Goal: Information Seeking & Learning: Find contact information

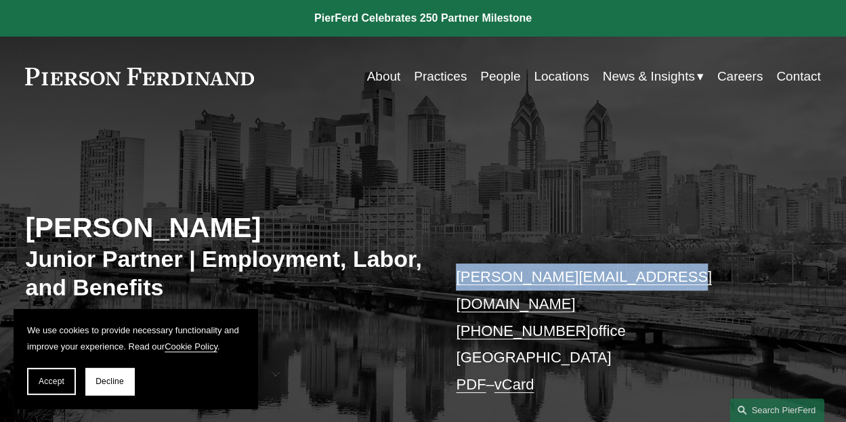
drag, startPoint x: 450, startPoint y: 284, endPoint x: 640, endPoint y: 278, distance: 189.9
click at [640, 278] on div "Allison M. Bustin Junior Partner | Employment, Labor, and Benefits allison.bust…" at bounding box center [423, 295] width 846 height 307
copy link "allison.bustin@pierferd.com"
click at [500, 71] on link "People" at bounding box center [500, 77] width 40 height 26
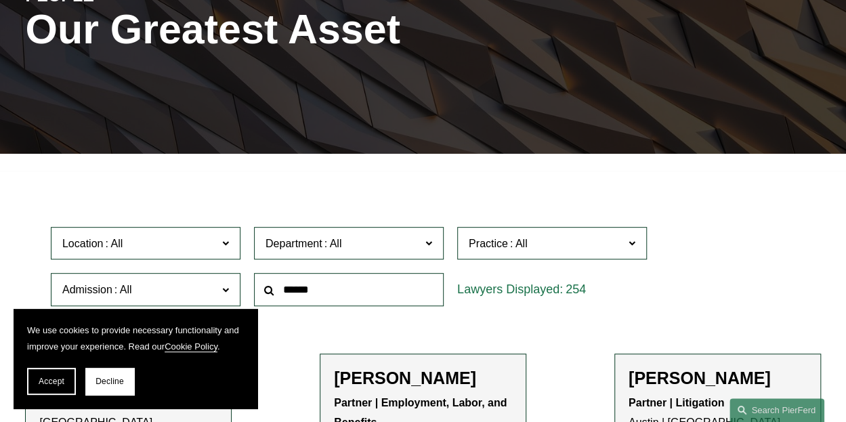
scroll to position [191, 0]
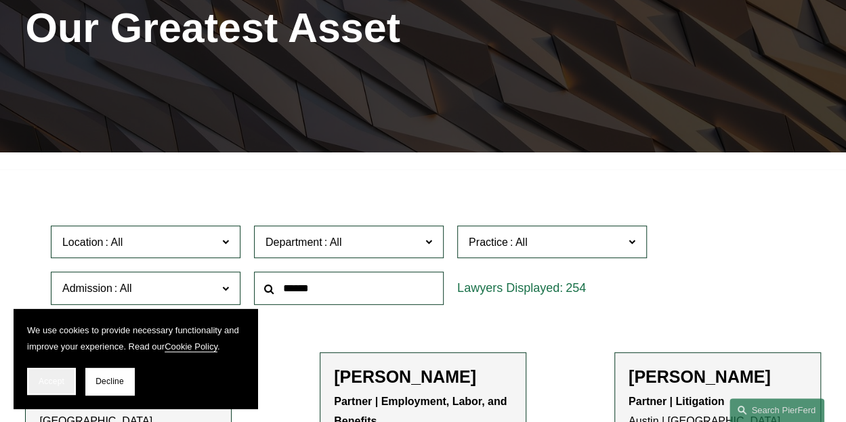
click at [54, 386] on button "Accept" at bounding box center [51, 381] width 49 height 27
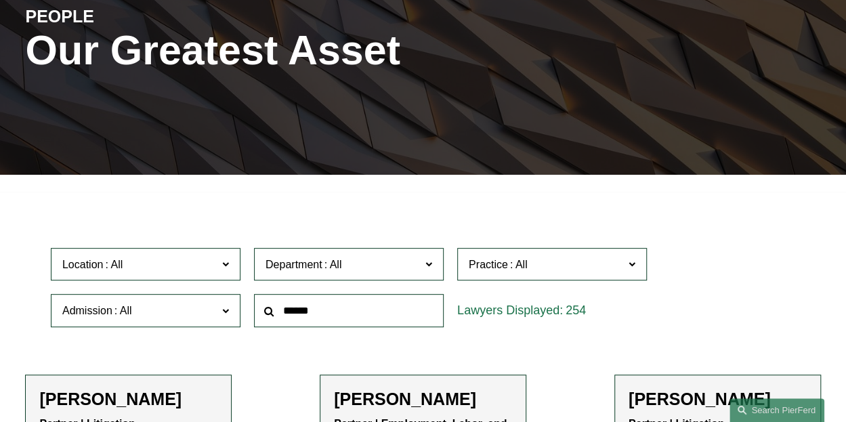
scroll to position [169, 0]
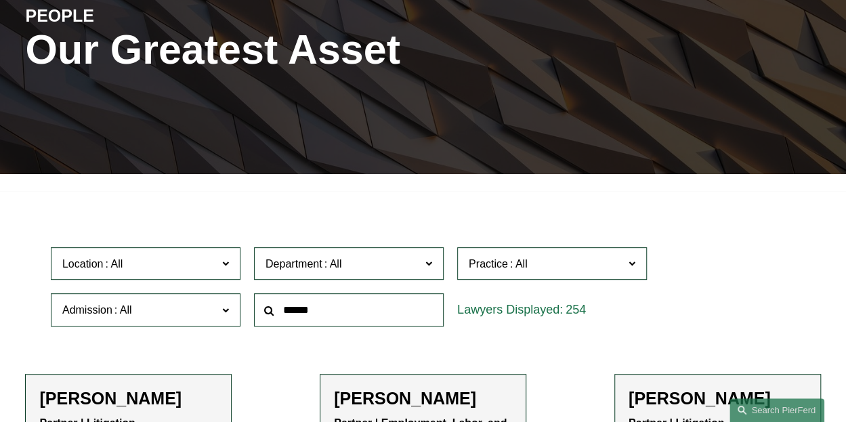
click at [161, 254] on label "Location" at bounding box center [146, 263] width 190 height 33
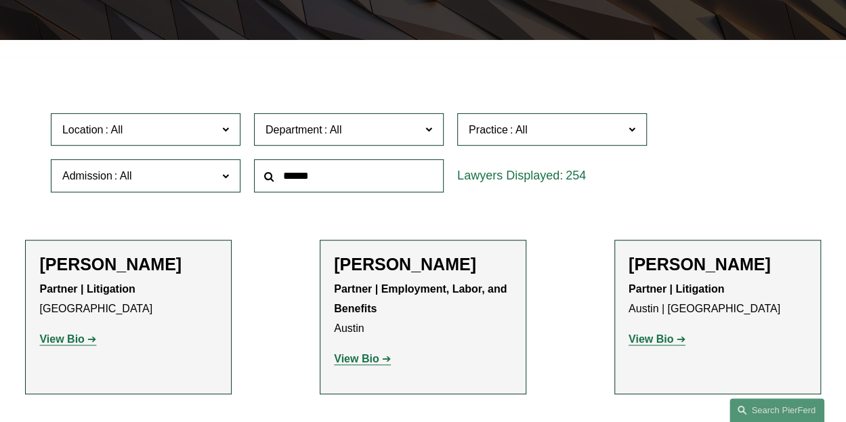
scroll to position [514, 0]
click at [0, 0] on link "Philadelphia" at bounding box center [0, 0] width 0 height 0
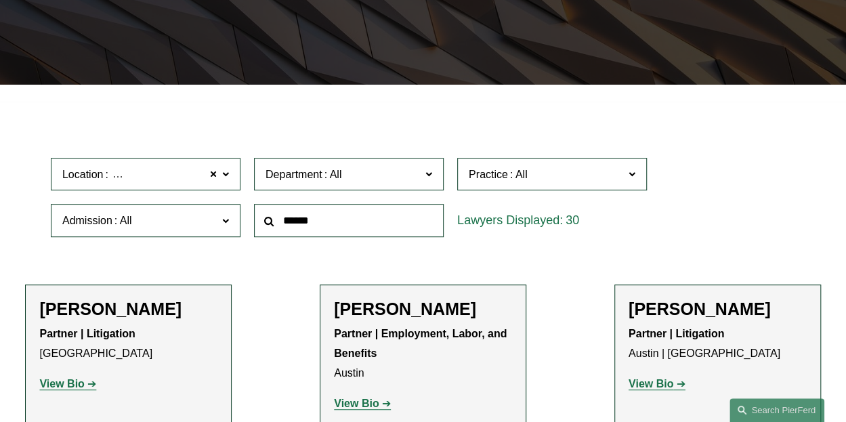
scroll to position [203, 0]
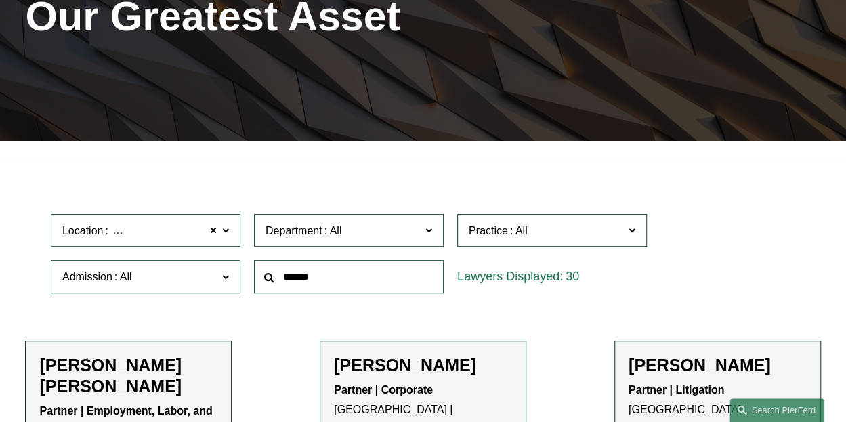
click at [314, 279] on input "text" at bounding box center [349, 276] width 190 height 33
type input "*****"
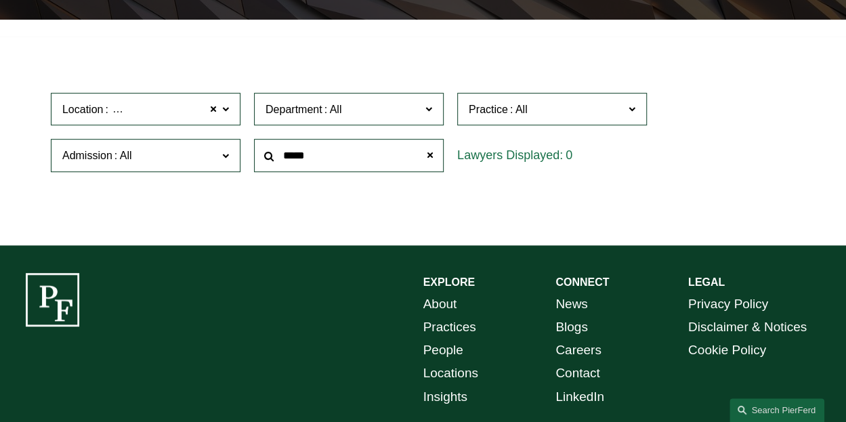
scroll to position [330, 0]
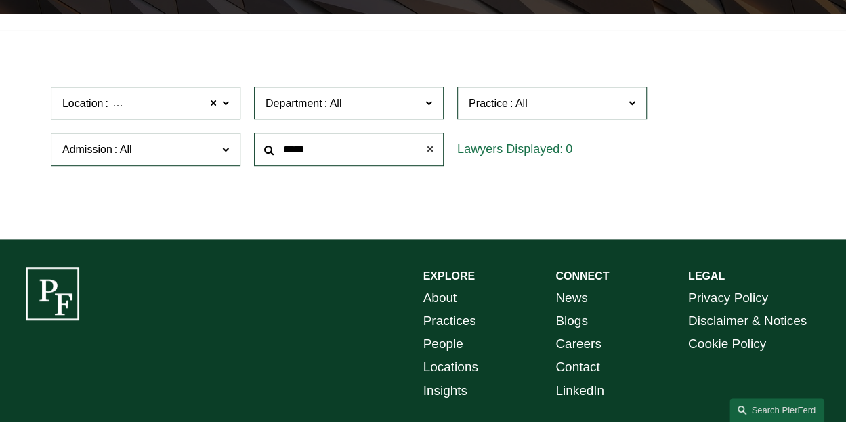
click at [432, 150] on span at bounding box center [430, 149] width 27 height 27
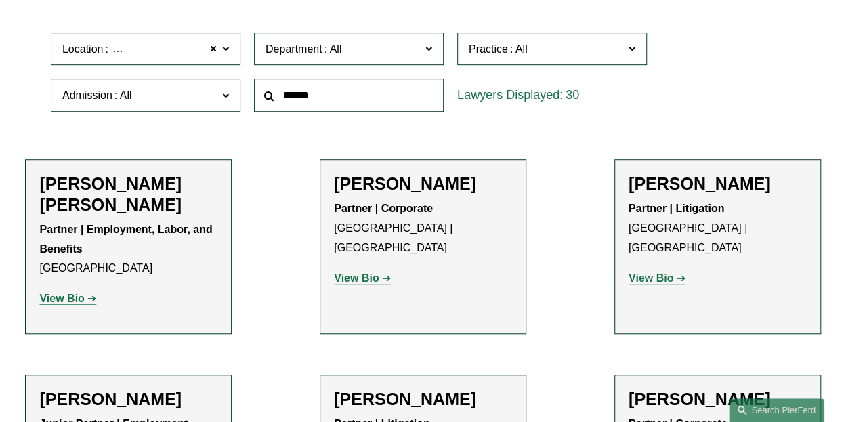
scroll to position [386, 0]
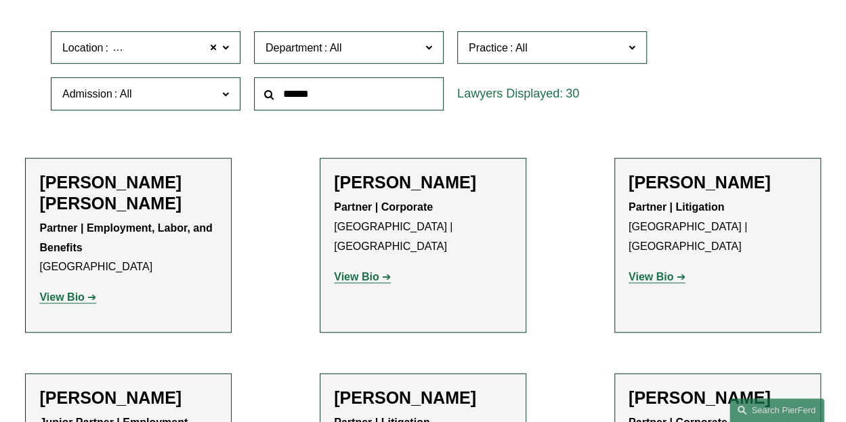
click at [91, 188] on h2 "Giovanni D. Antonucci Di Cesare" at bounding box center [128, 192] width 178 height 41
click at [68, 289] on div "Partner | Employment, Labor, and Benefits Philadelphia View Bio Location: Phila…" at bounding box center [128, 263] width 178 height 89
click at [72, 298] on strong "View Bio" at bounding box center [61, 297] width 45 height 12
click at [215, 46] on span at bounding box center [213, 48] width 8 height 18
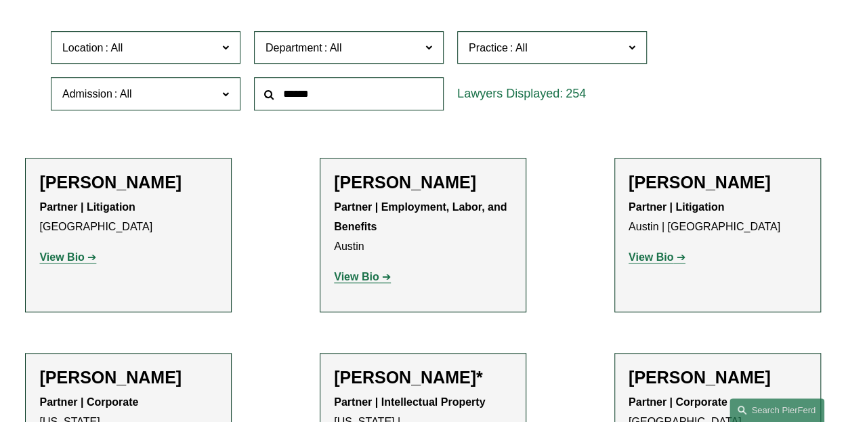
click at [287, 93] on input "text" at bounding box center [349, 93] width 190 height 33
type input "**********"
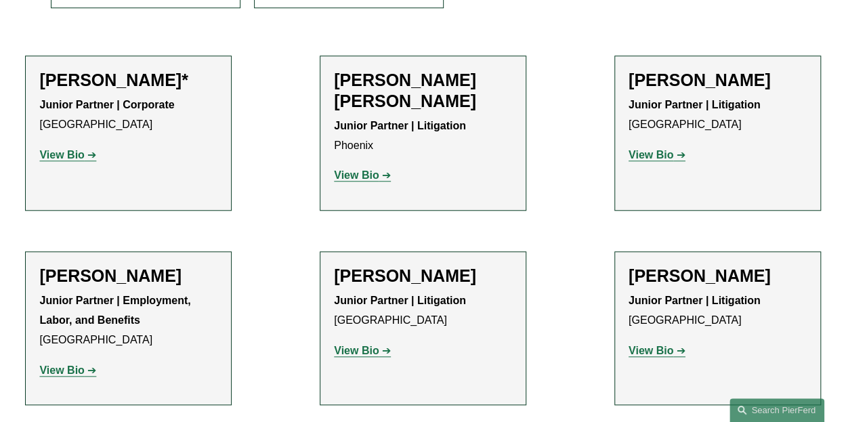
scroll to position [495, 0]
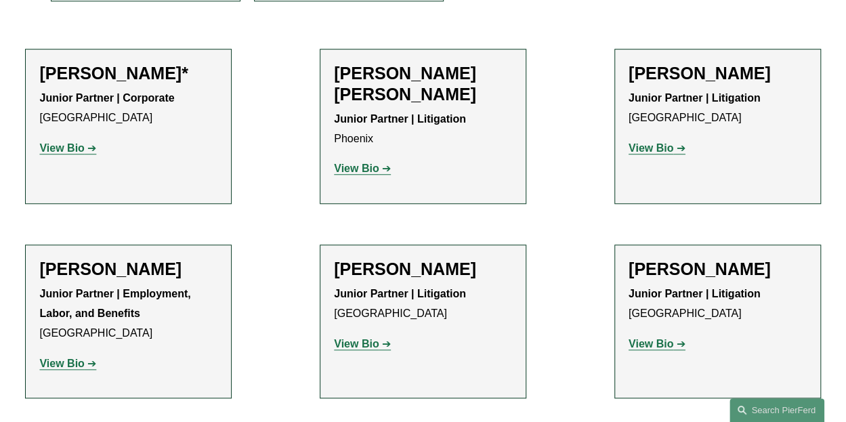
click at [345, 338] on strong "View Bio" at bounding box center [356, 344] width 45 height 12
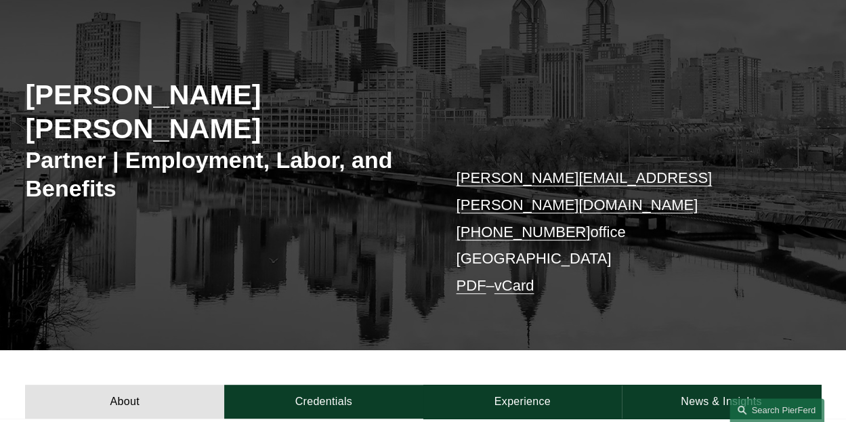
scroll to position [134, 0]
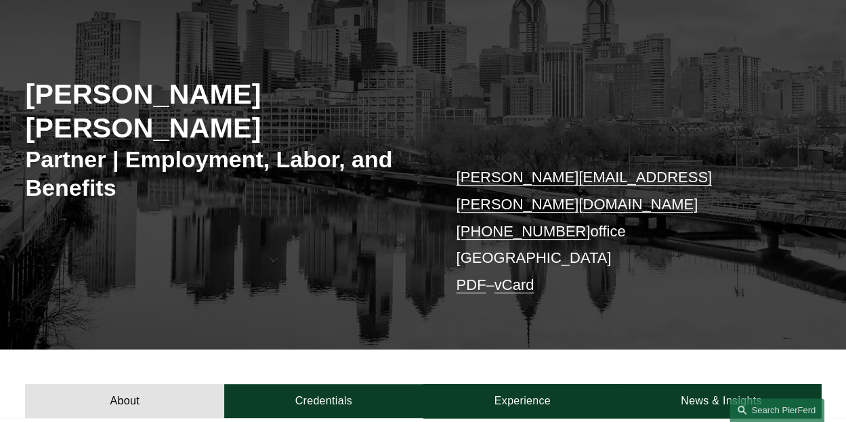
drag, startPoint x: 382, startPoint y: 349, endPoint x: 222, endPoint y: 245, distance: 191.0
click at [222, 245] on div "Giovanni D. Antonucci Di Cesare Partner | Employment, Labor, and Benefits giova…" at bounding box center [423, 179] width 846 height 341
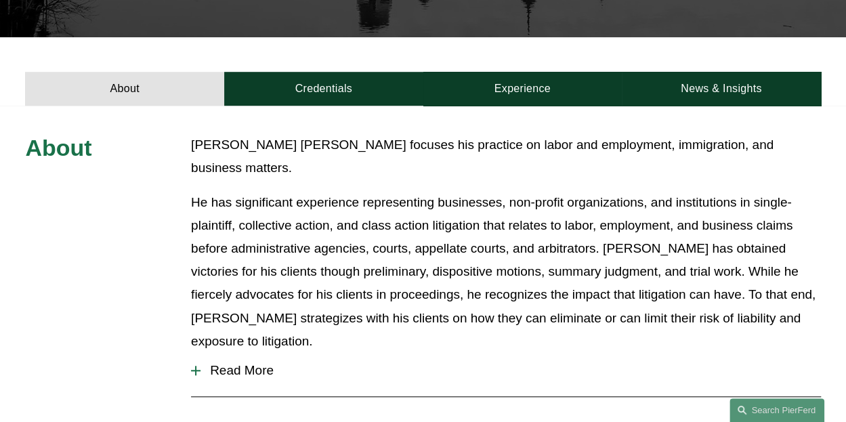
scroll to position [478, 0]
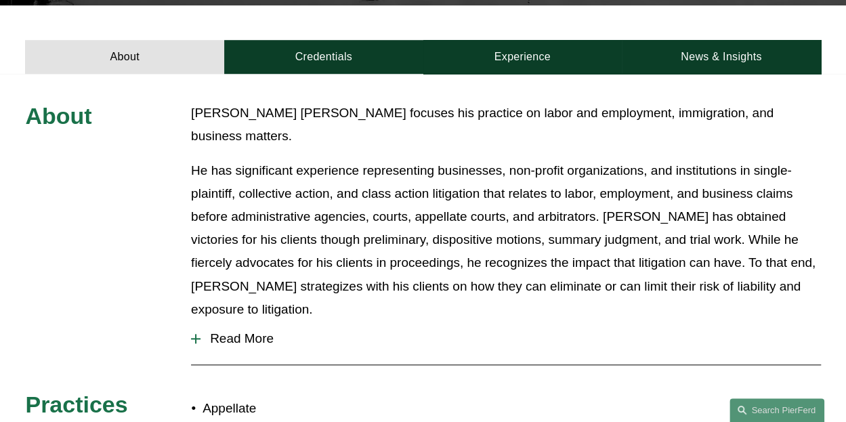
click at [214, 331] on span "Read More" at bounding box center [511, 338] width 620 height 15
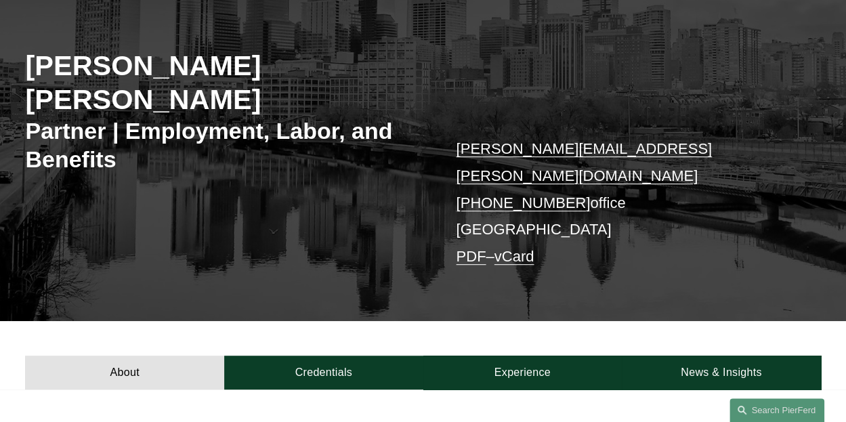
scroll to position [0, 0]
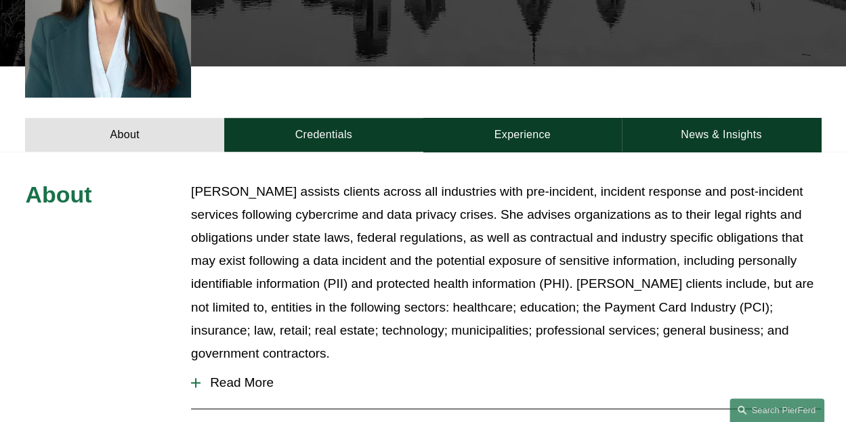
scroll to position [443, 0]
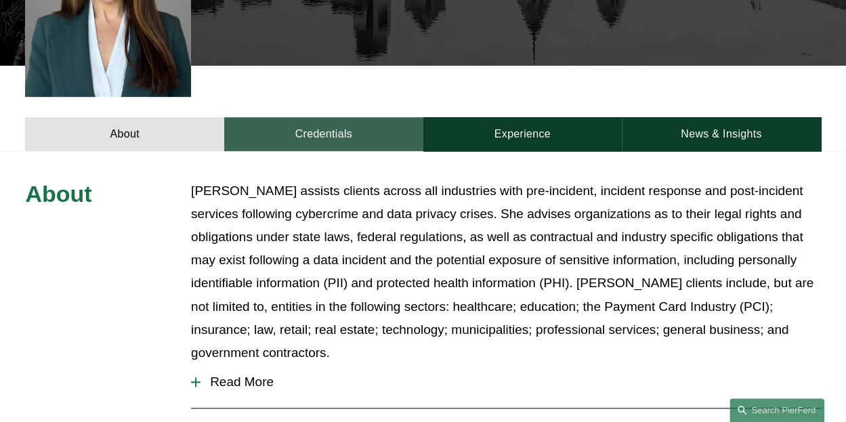
click at [305, 117] on link "Credentials" at bounding box center [323, 134] width 199 height 34
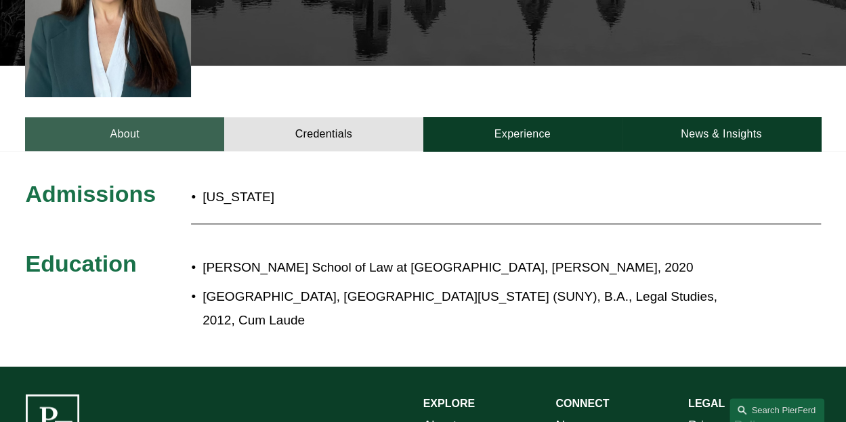
click at [115, 117] on link "About" at bounding box center [124, 134] width 199 height 34
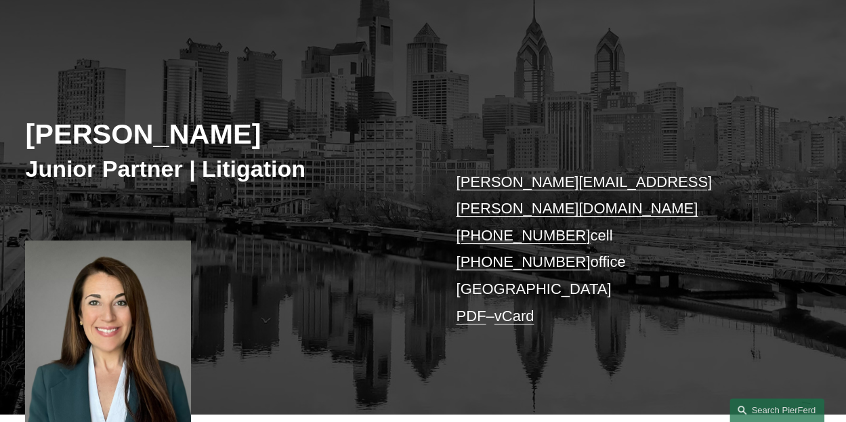
scroll to position [0, 0]
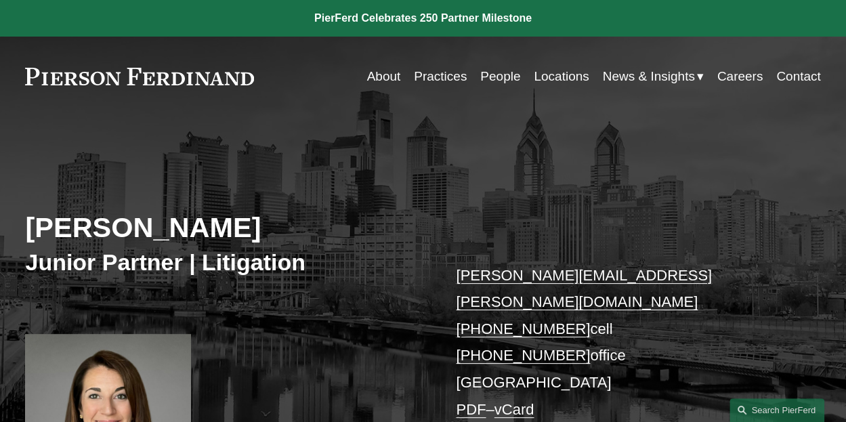
click at [738, 71] on link "Careers" at bounding box center [741, 77] width 46 height 26
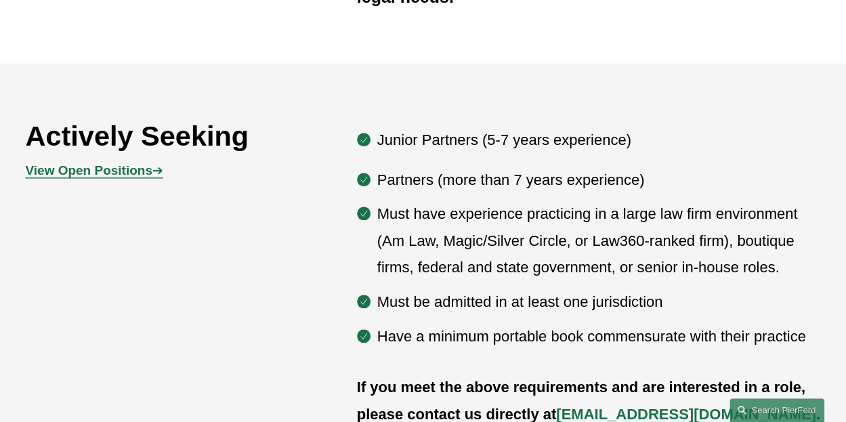
scroll to position [586, 0]
click at [135, 173] on strong "View Open Positions" at bounding box center [88, 170] width 127 height 14
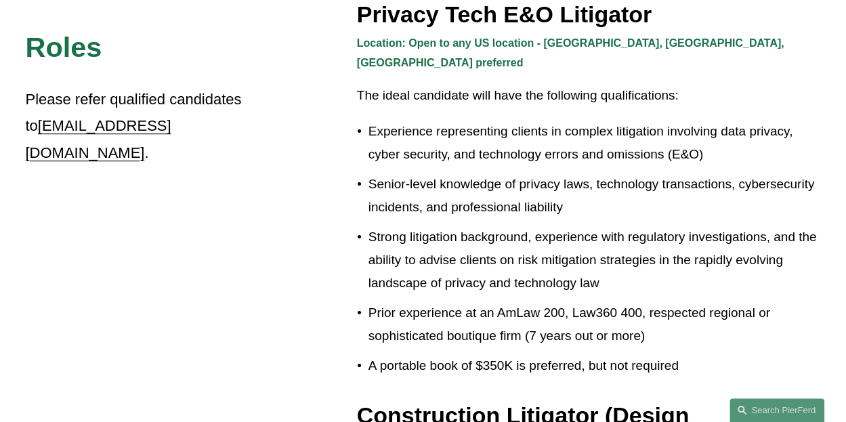
scroll to position [399, 0]
